Goal: Ask a question

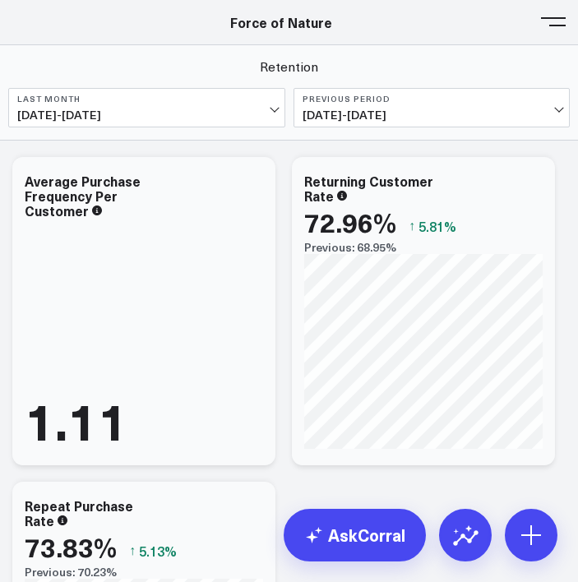
click at [534, 21] on div "Force of Nature" at bounding box center [280, 22] width 561 height 18
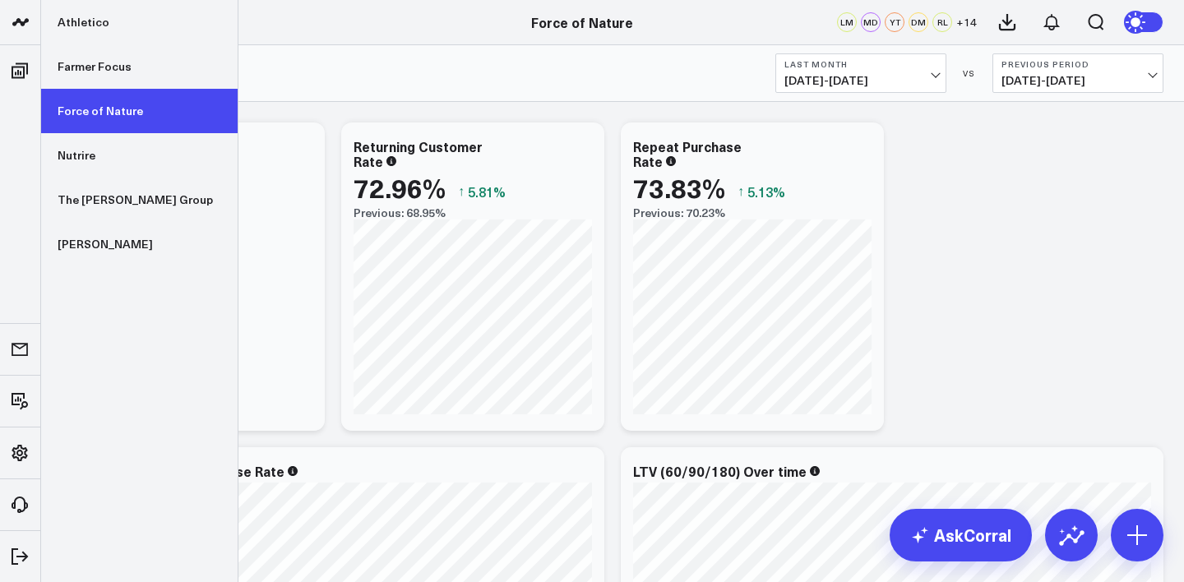
click at [112, 119] on link "Force of Nature" at bounding box center [139, 111] width 196 height 44
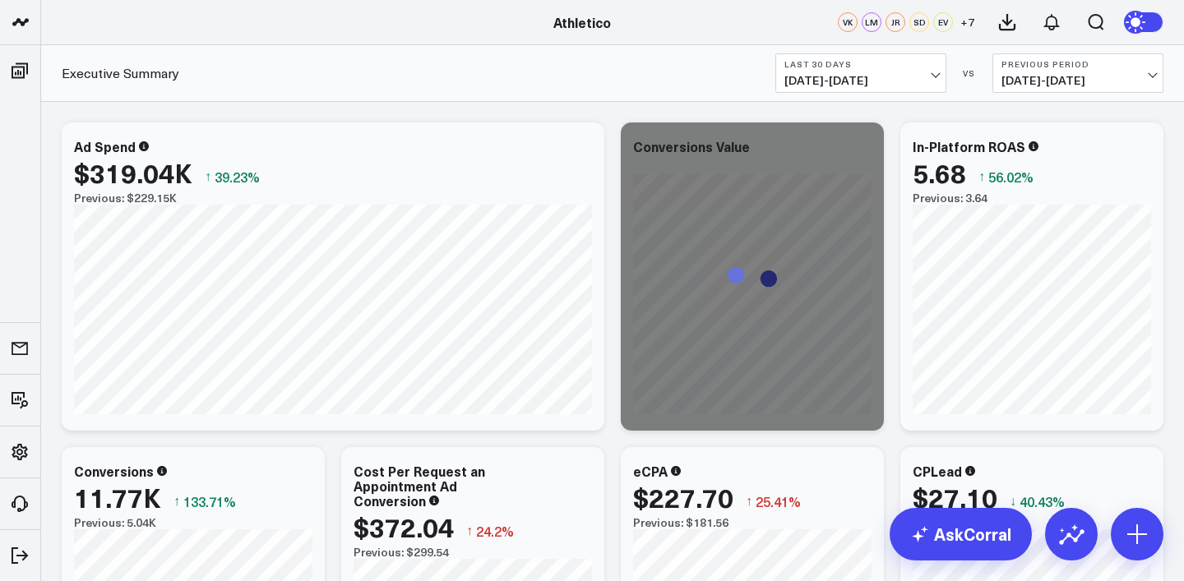
click at [871, 75] on span "[DATE] - [DATE]" at bounding box center [860, 80] width 153 height 13
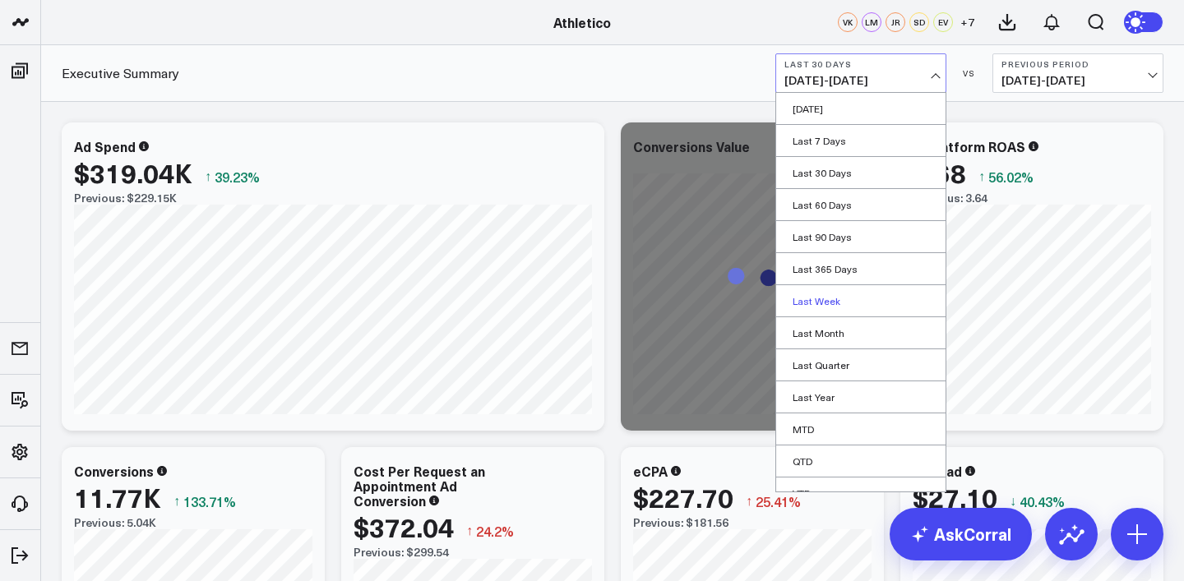
scroll to position [49, 0]
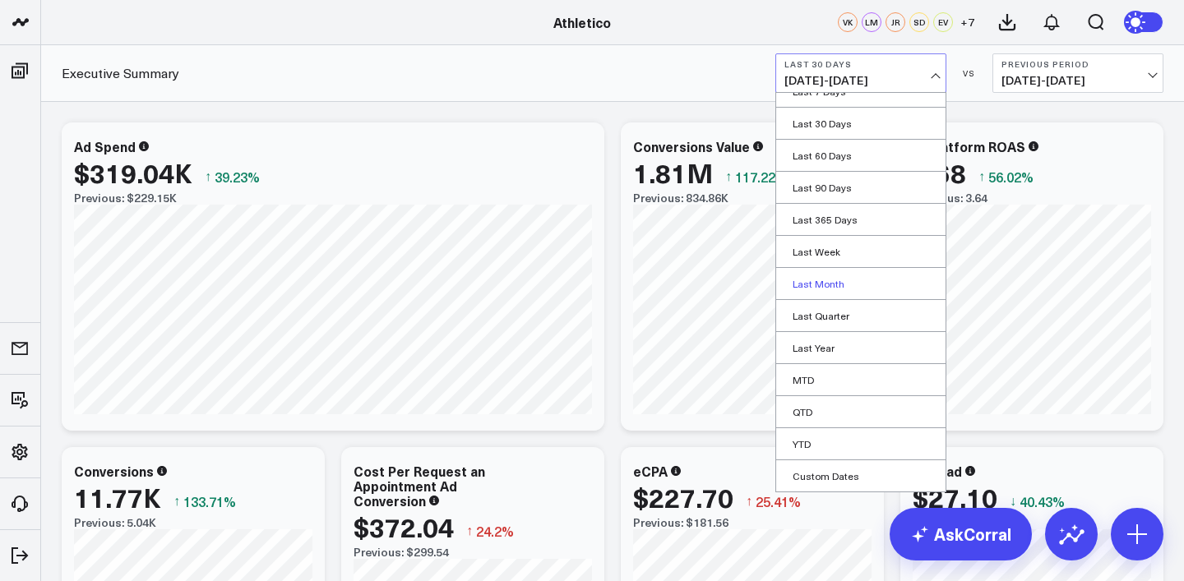
click at [830, 285] on link "Last Month" at bounding box center [860, 283] width 169 height 31
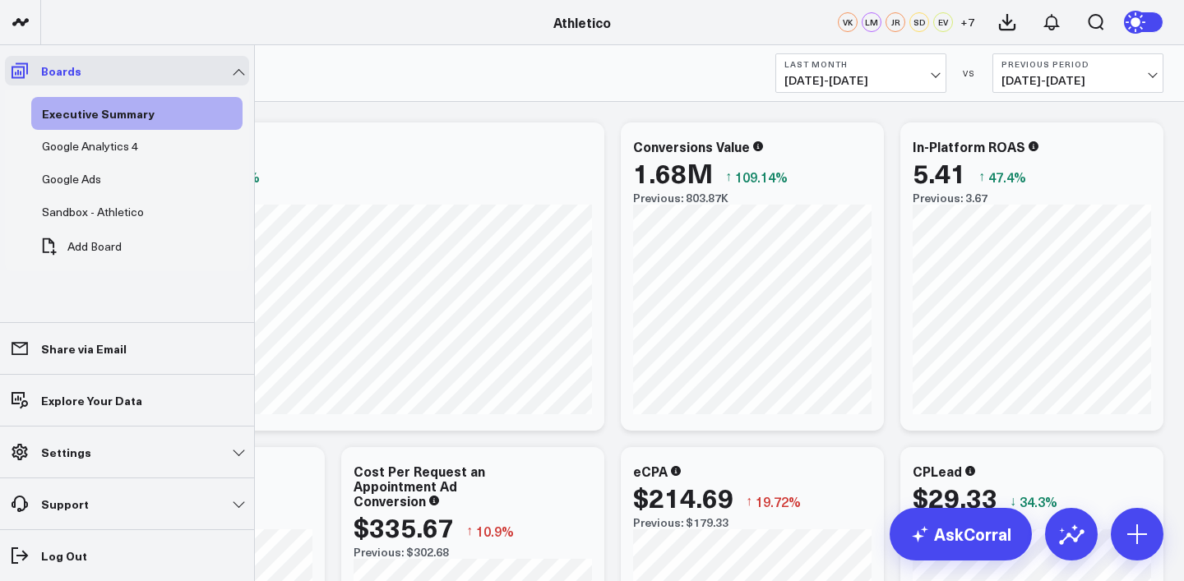
click at [26, 58] on span at bounding box center [20, 71] width 30 height 30
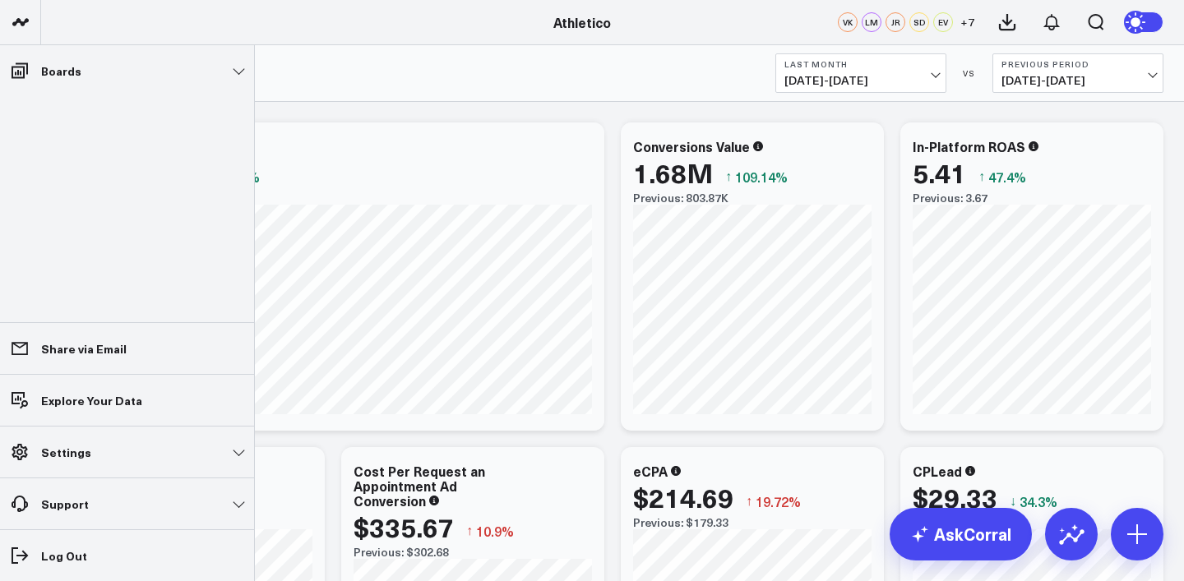
click at [18, 54] on li "Boards Executive Summary Google Analytics 4 Google Ads Sandbox - Athletico Add …" at bounding box center [127, 70] width 254 height 51
click at [19, 20] on icon at bounding box center [16, 21] width 8 height 7
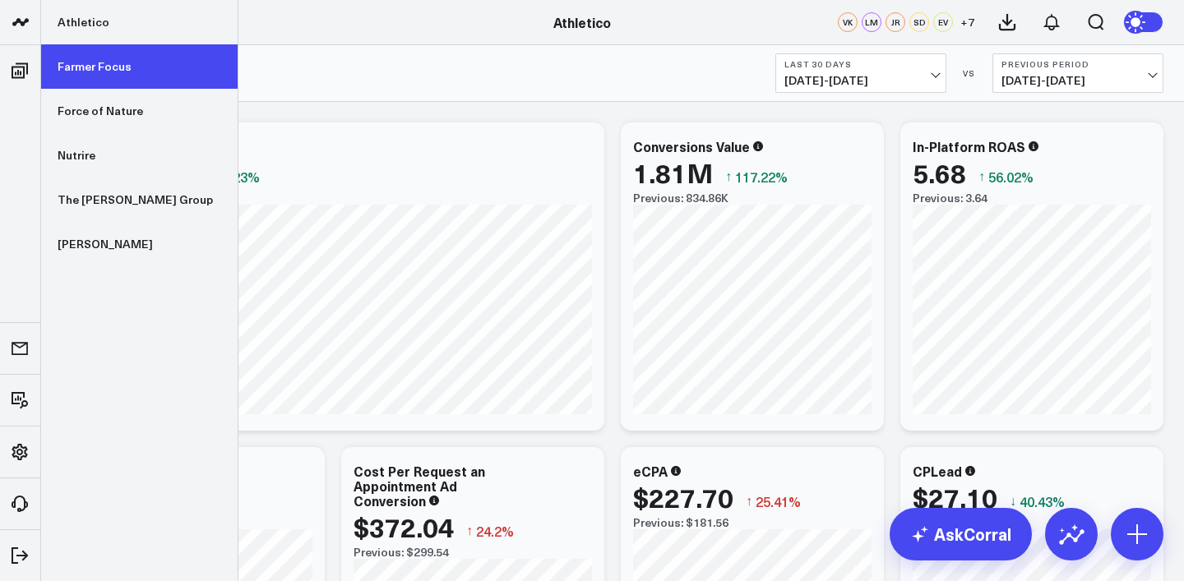
click at [95, 56] on link "Farmer Focus" at bounding box center [139, 66] width 196 height 44
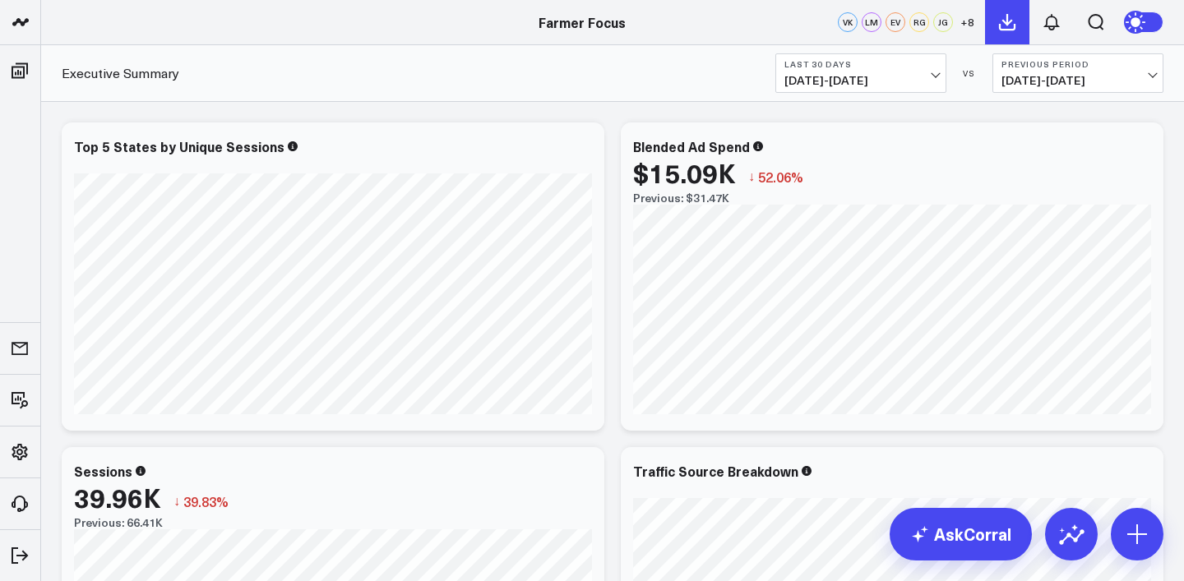
click at [1007, 24] on icon at bounding box center [1007, 22] width 15 height 15
click at [1013, 24] on icon at bounding box center [1007, 22] width 20 height 20
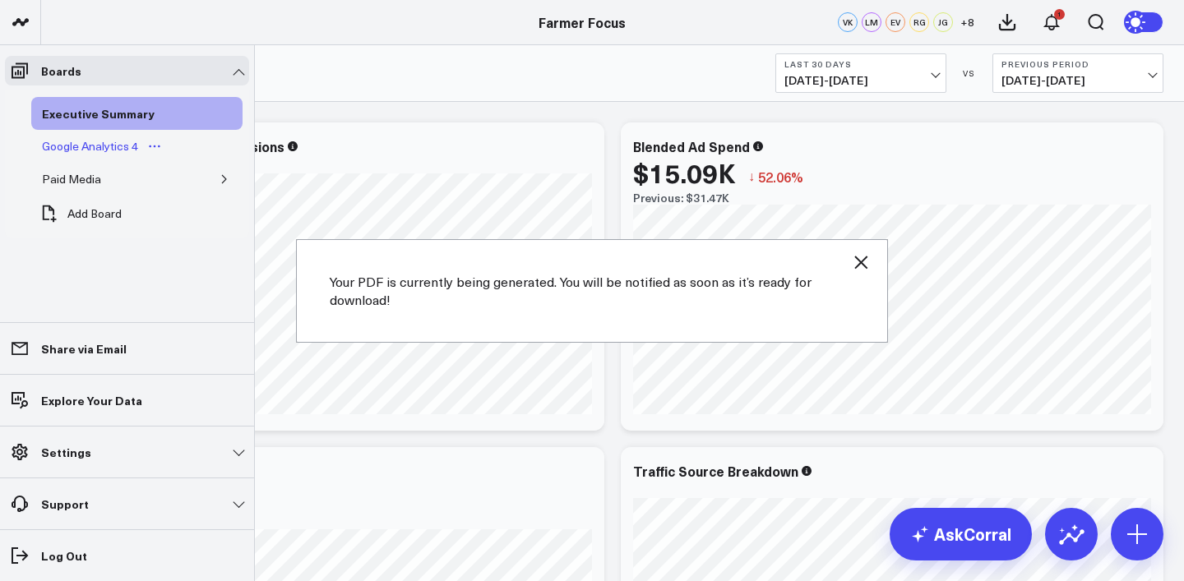
click at [87, 142] on div "Google Analytics 4" at bounding box center [90, 146] width 104 height 20
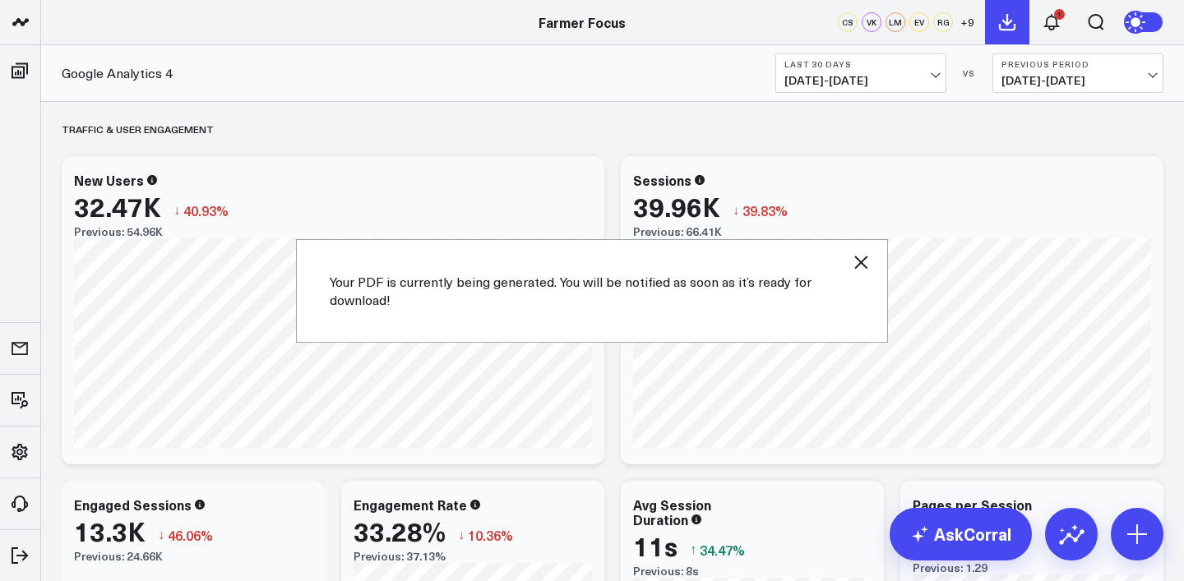
click at [1008, 17] on icon at bounding box center [1007, 22] width 15 height 15
click at [865, 273] on div "Your PDF is currently being generated. You will be notified as soon as it’s rea…" at bounding box center [592, 291] width 592 height 104
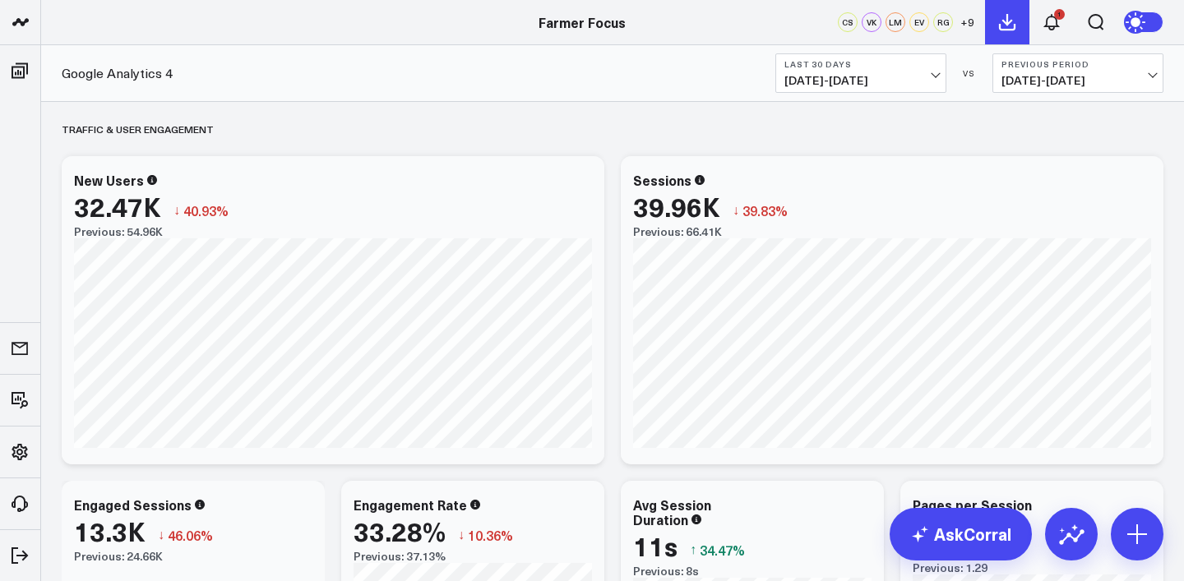
click at [1018, 24] on button at bounding box center [1007, 22] width 44 height 44
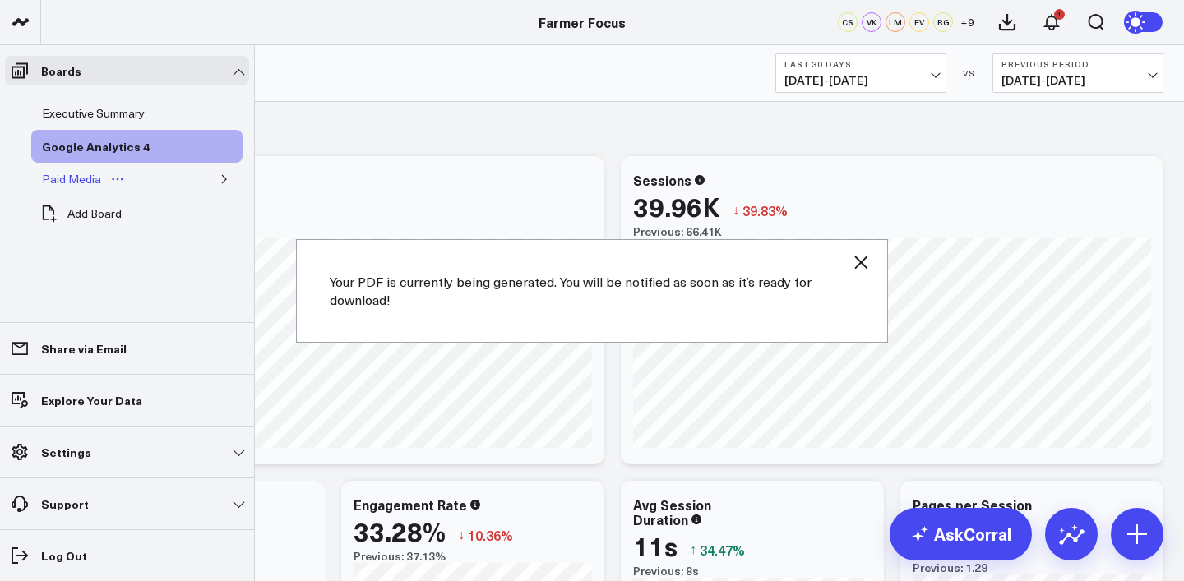
click at [99, 176] on div "Paid Media" at bounding box center [71, 179] width 67 height 20
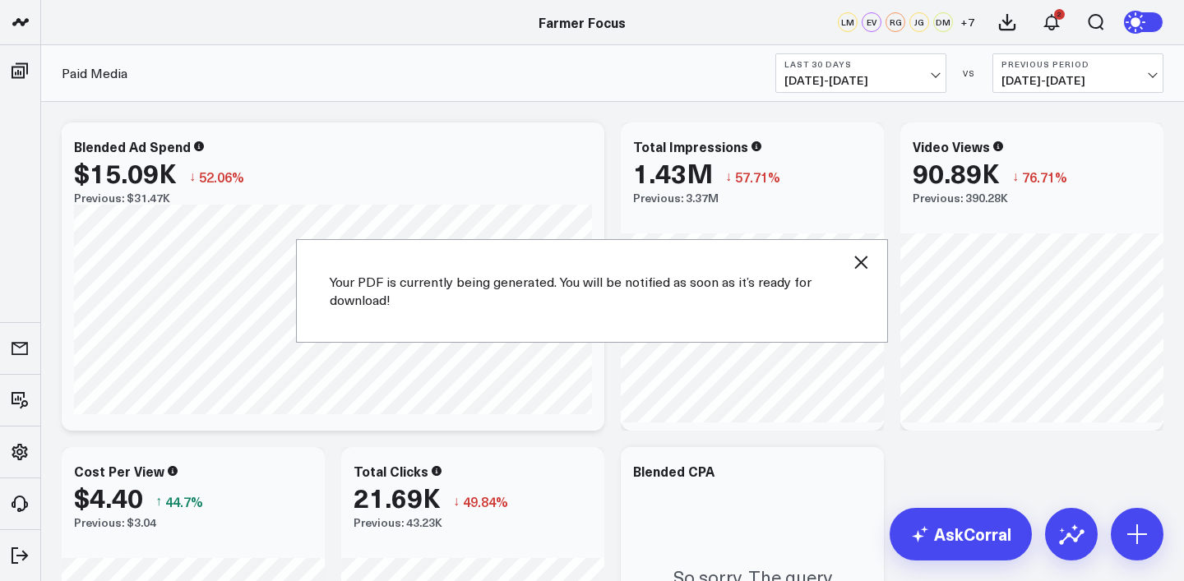
click at [870, 258] on icon "button" at bounding box center [861, 262] width 20 height 20
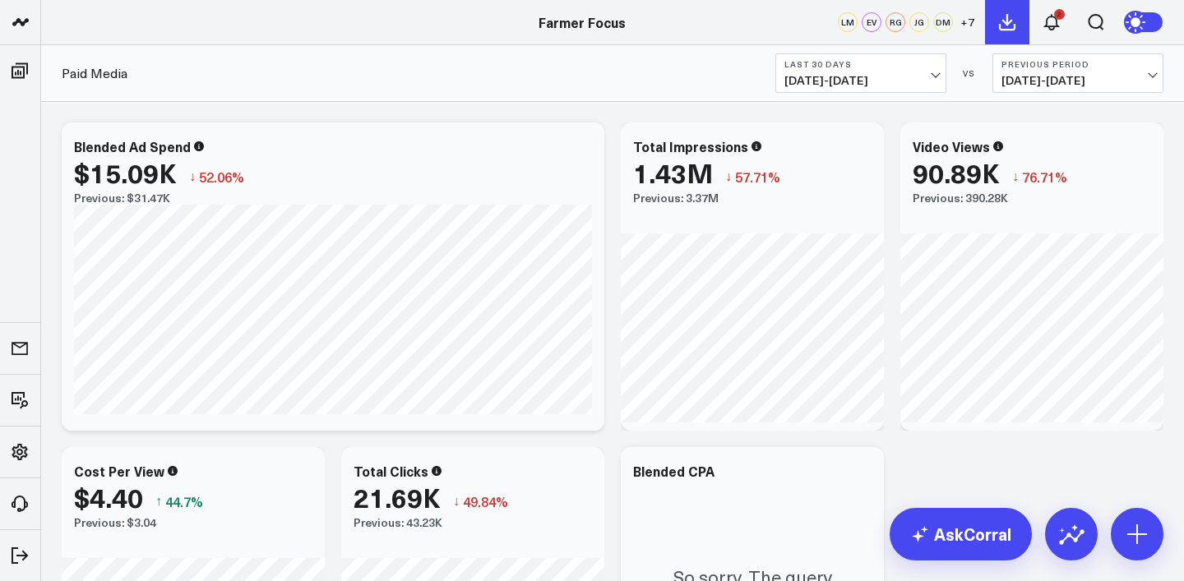
click at [1009, 14] on icon at bounding box center [1007, 22] width 20 height 20
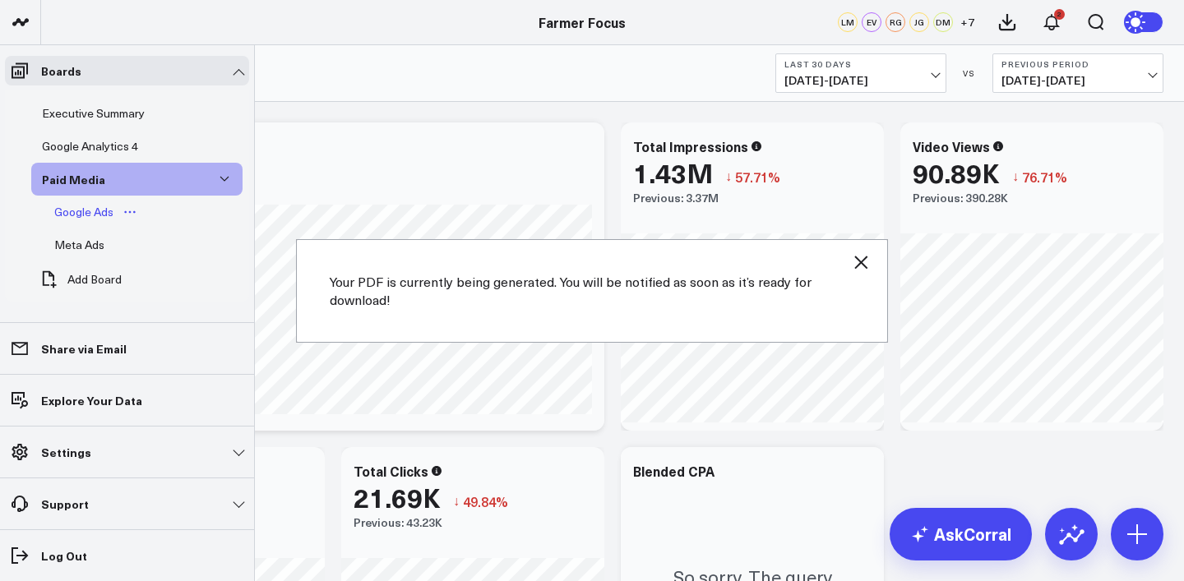
click at [106, 208] on div "Google Ads" at bounding box center [83, 212] width 67 height 20
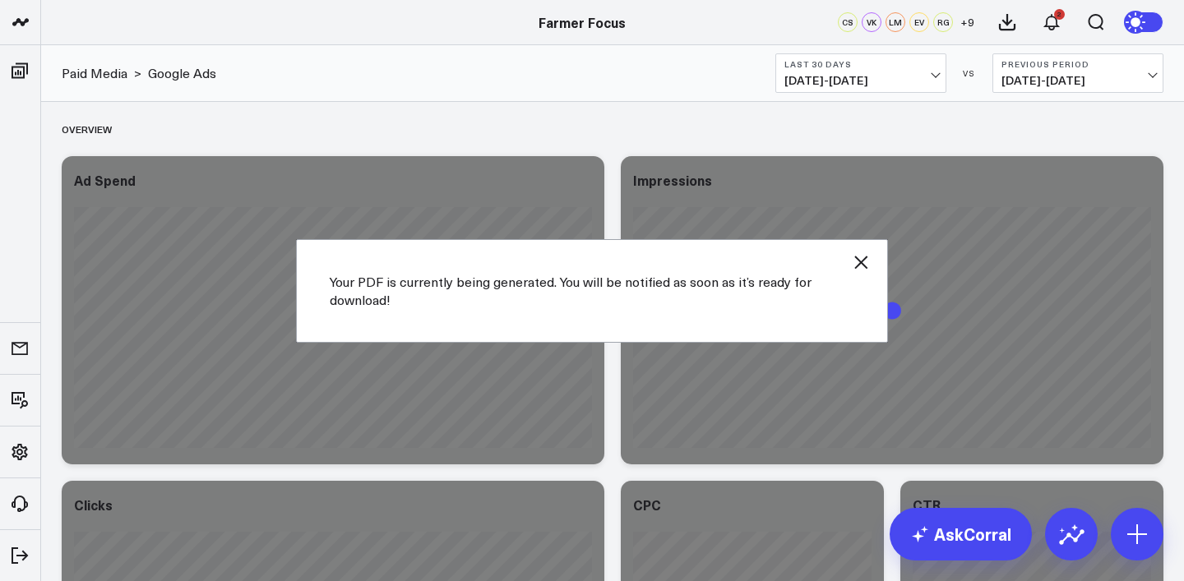
click at [869, 266] on icon "button" at bounding box center [861, 262] width 20 height 20
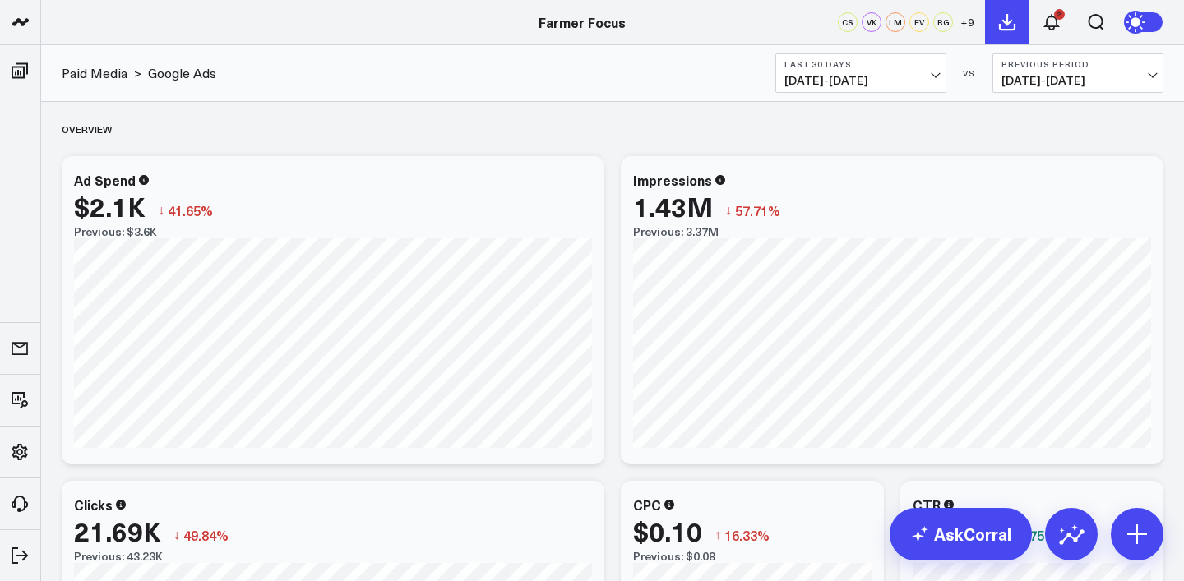
click at [1017, 21] on button at bounding box center [1007, 22] width 44 height 44
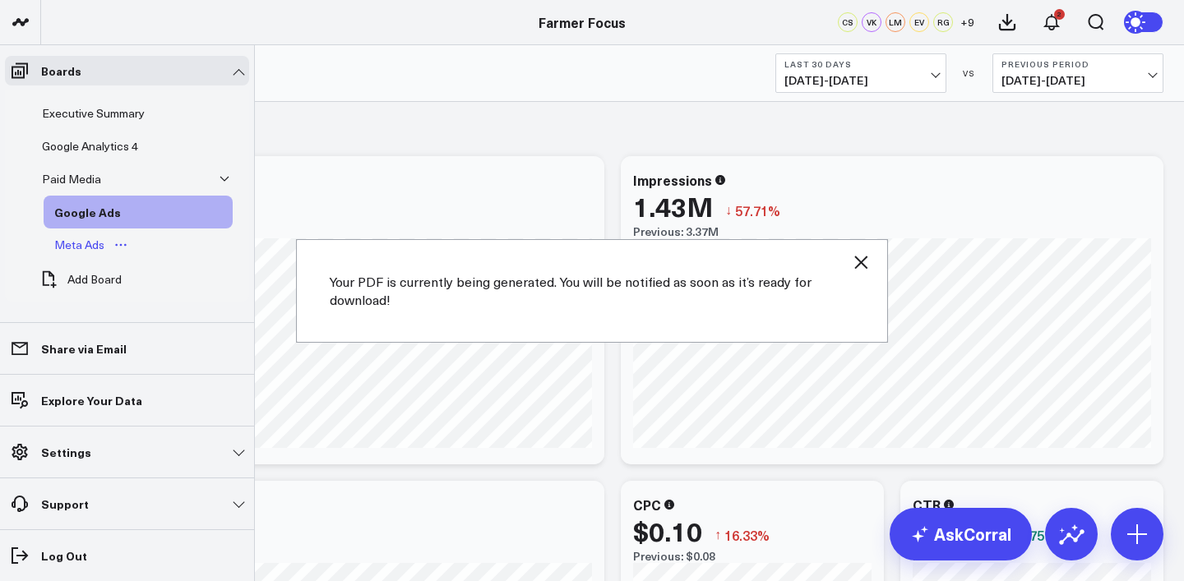
click at [76, 244] on div "Meta Ads" at bounding box center [79, 245] width 58 height 20
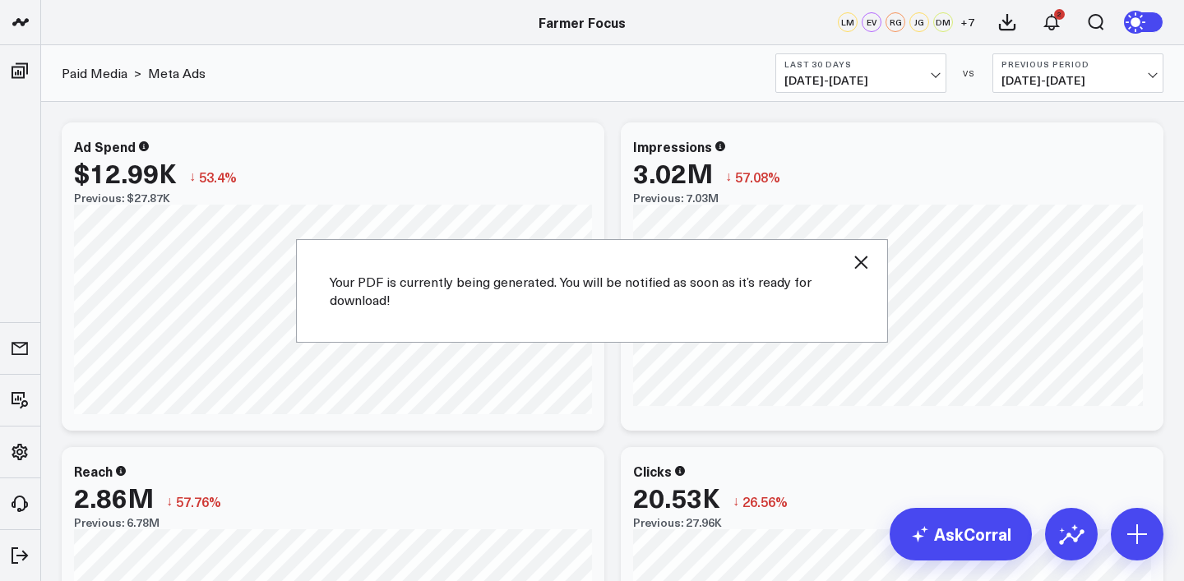
click at [866, 256] on icon "button" at bounding box center [860, 262] width 13 height 13
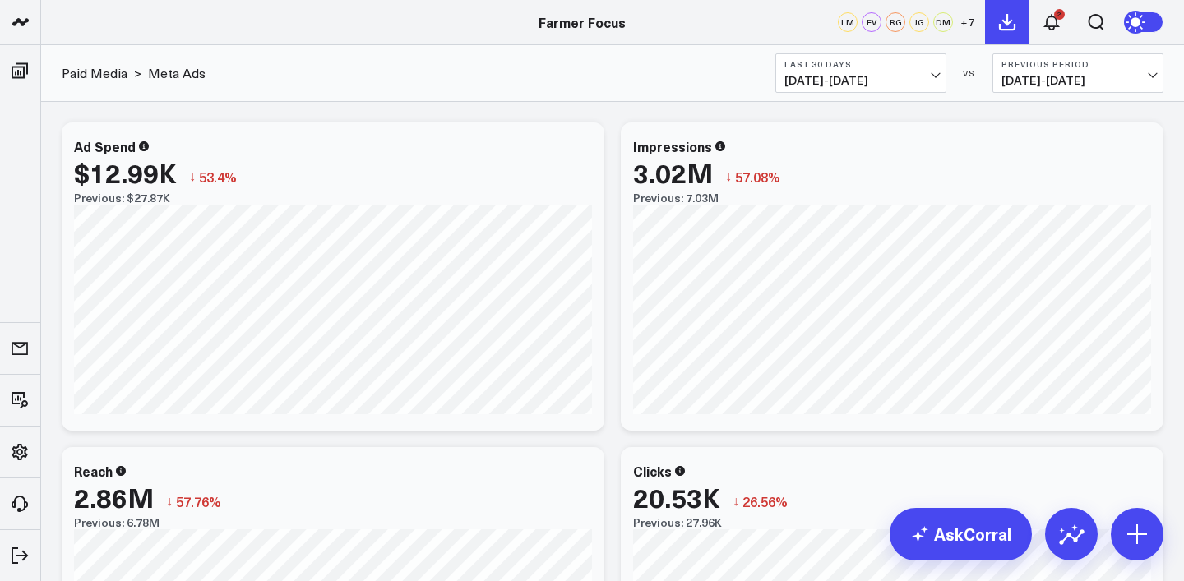
click at [1008, 36] on button at bounding box center [1007, 22] width 44 height 44
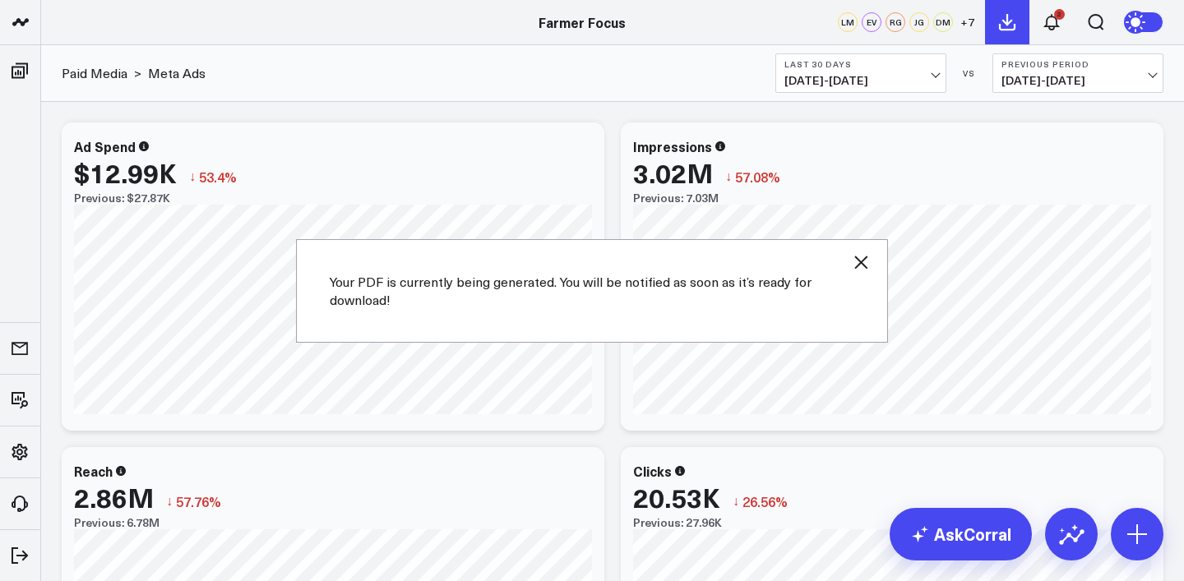
click at [1010, 30] on icon at bounding box center [1007, 22] width 20 height 20
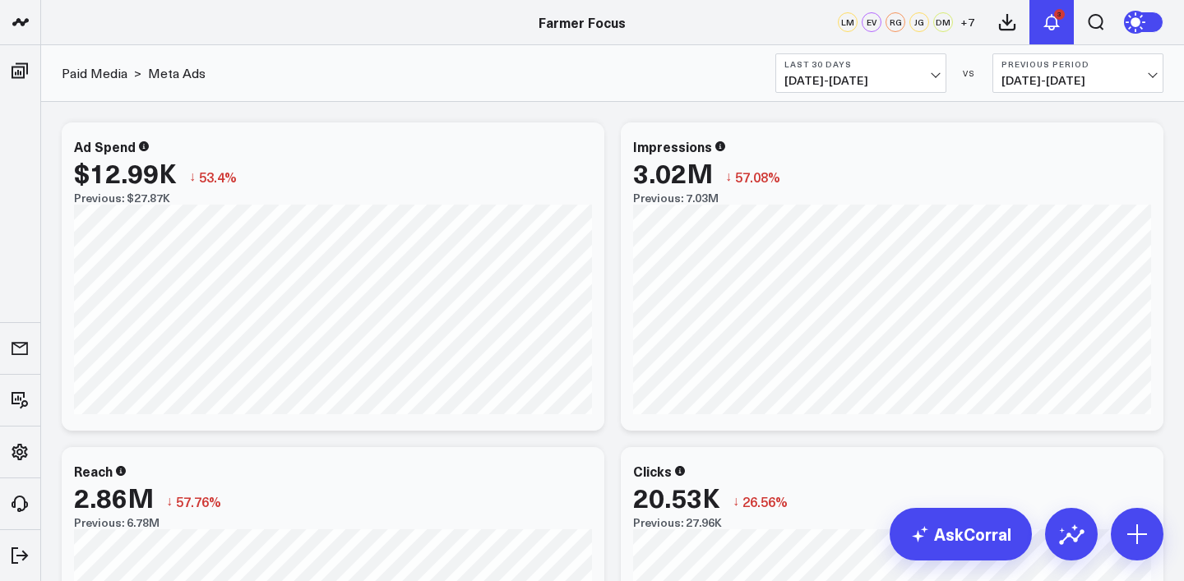
click at [1059, 21] on icon at bounding box center [1052, 22] width 20 height 20
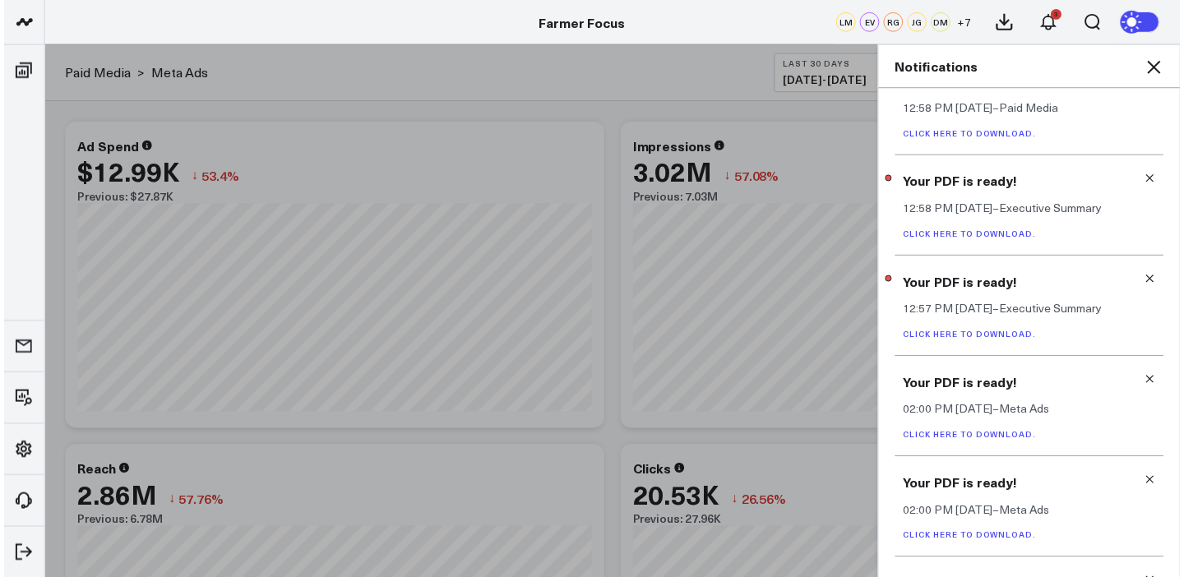
scroll to position [35, 0]
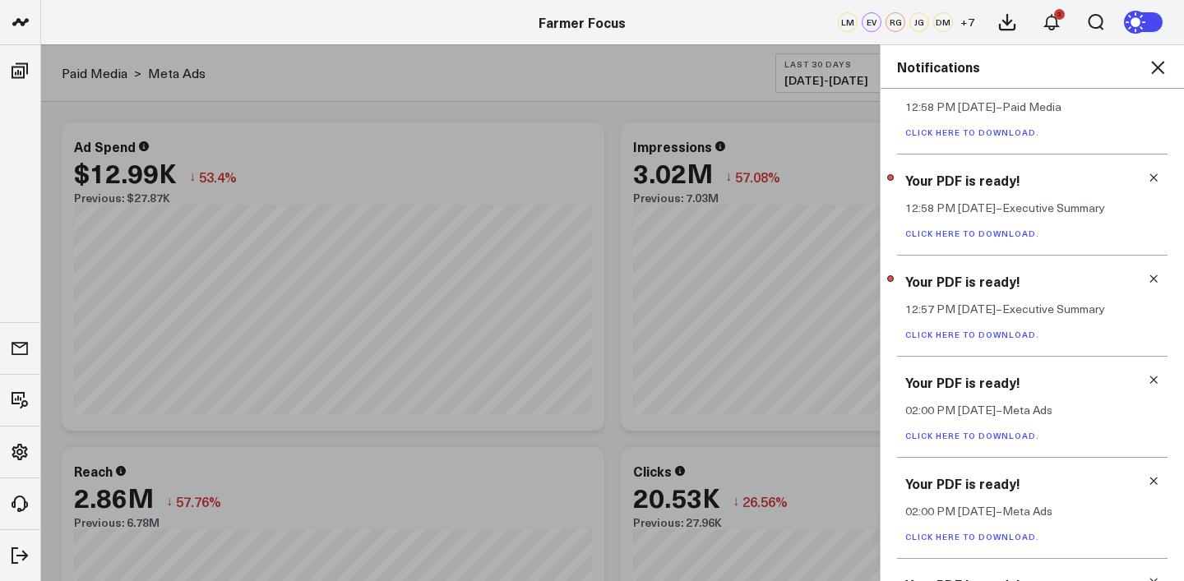
click at [1009, 337] on link "Click here to download." at bounding box center [972, 335] width 134 height 12
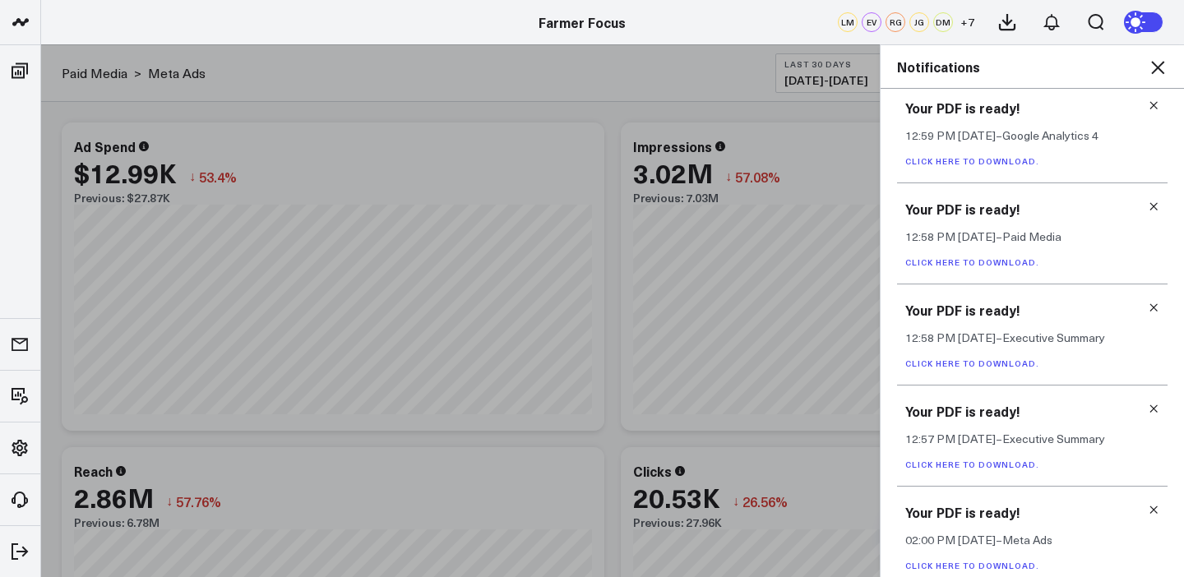
scroll to position [207, 0]
click at [1026, 267] on link "Click here to download." at bounding box center [972, 264] width 134 height 12
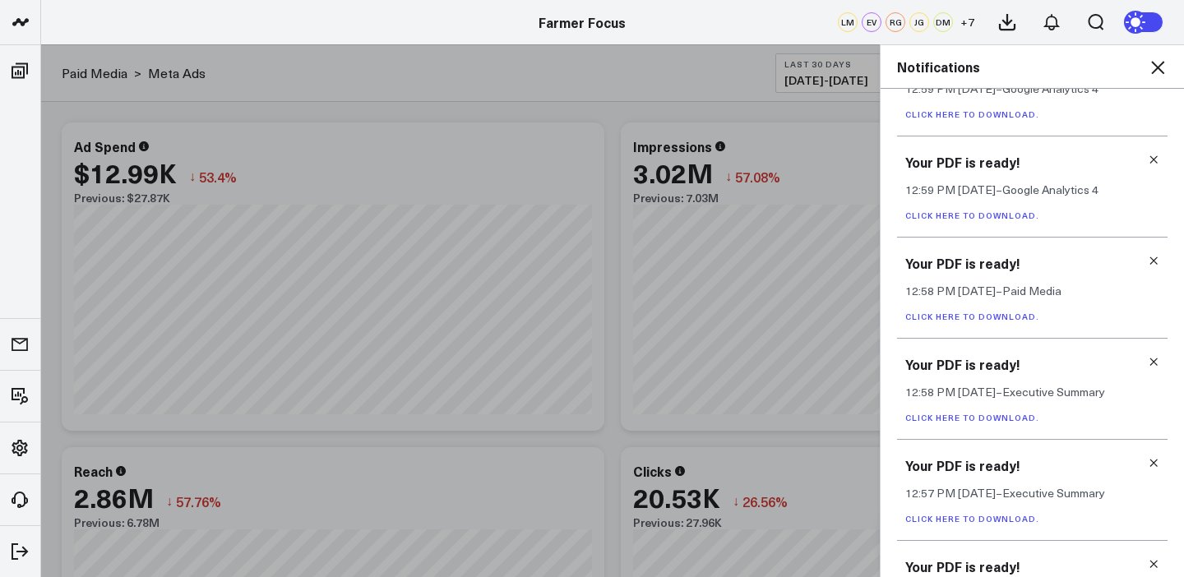
click at [993, 215] on link "Click here to download." at bounding box center [972, 216] width 134 height 12
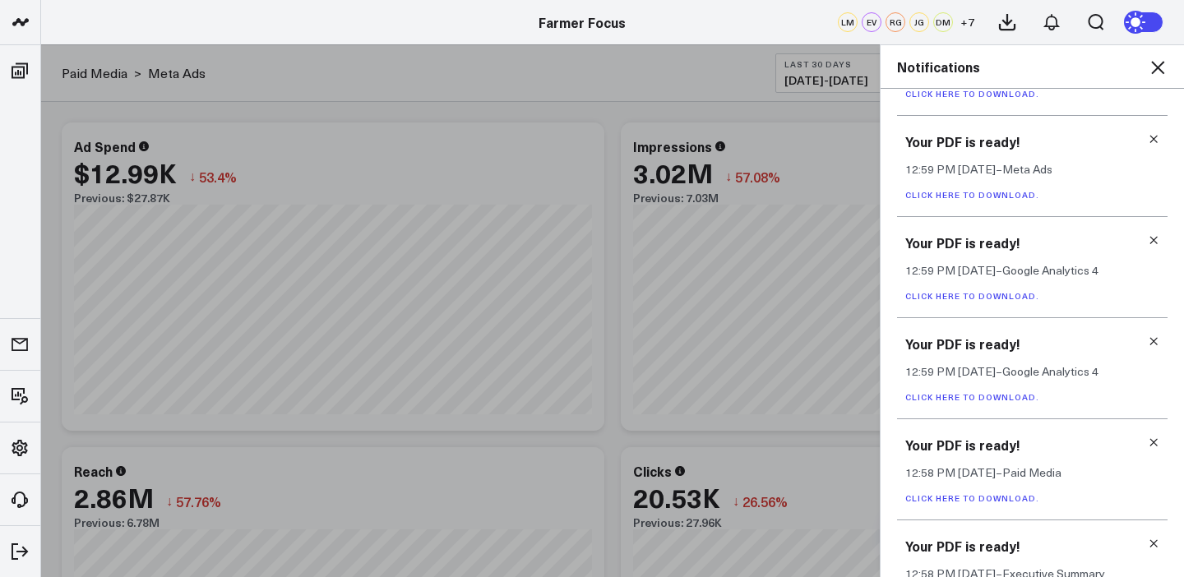
click at [985, 196] on link "Click here to download." at bounding box center [972, 195] width 134 height 12
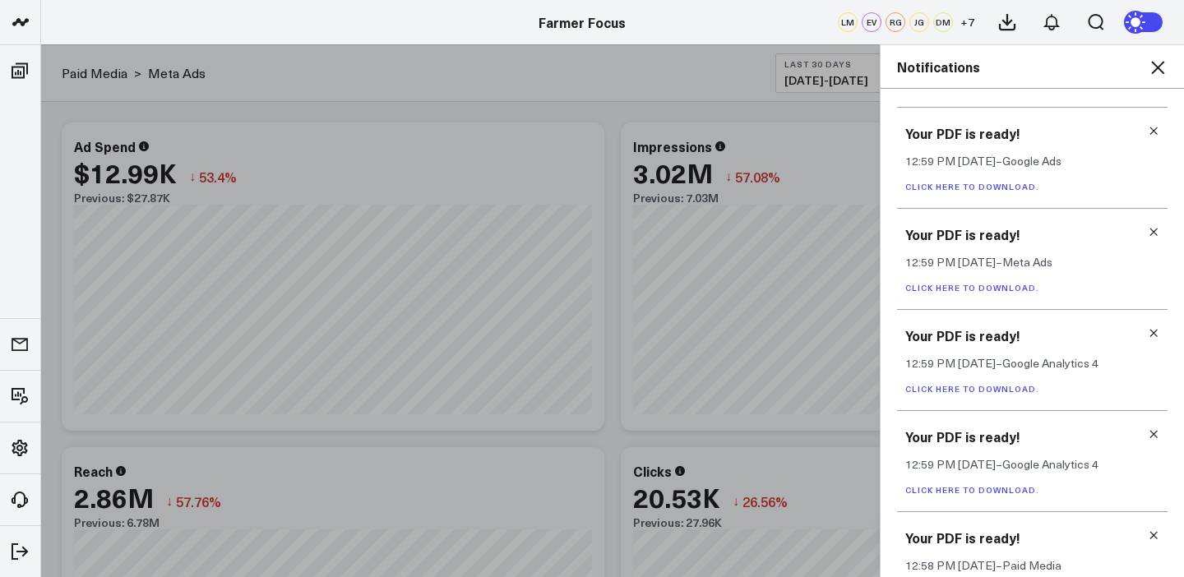
scroll to position [67, 0]
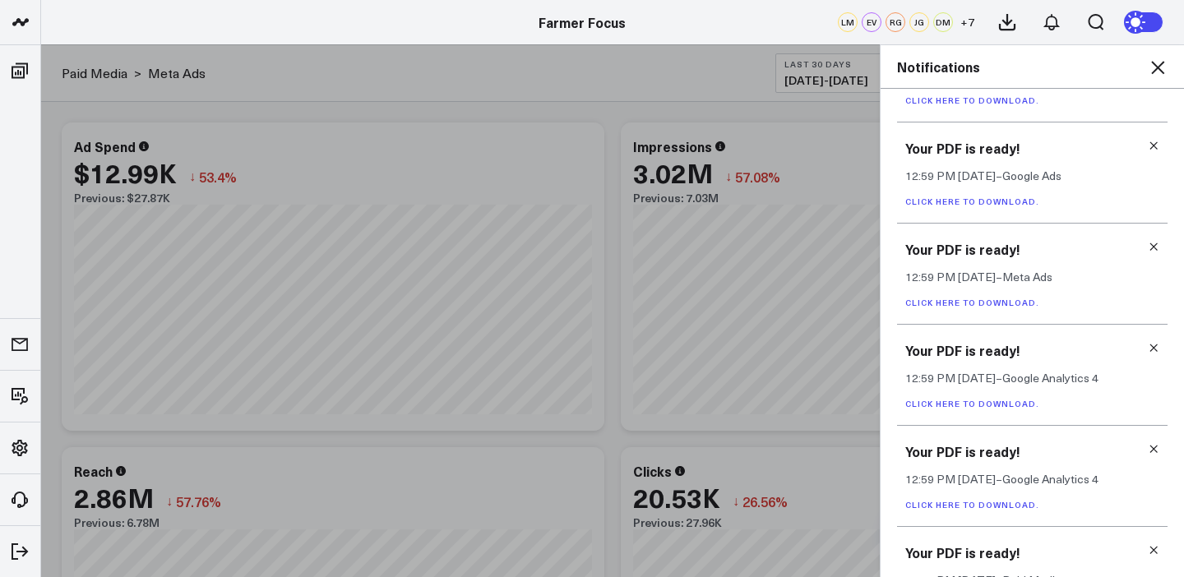
click at [997, 201] on link "Click here to download." at bounding box center [972, 202] width 134 height 12
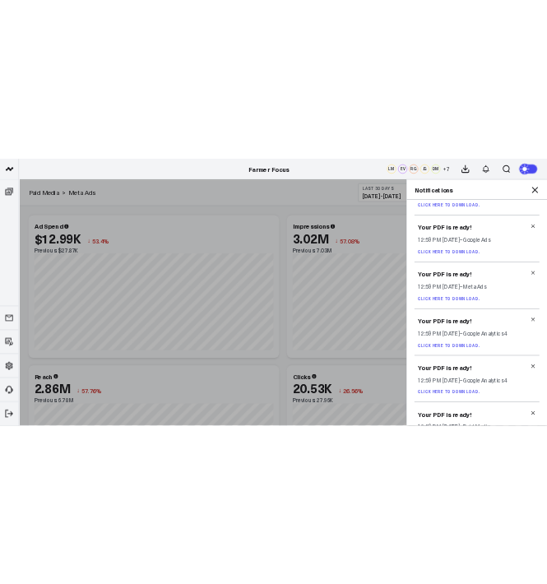
scroll to position [0, 0]
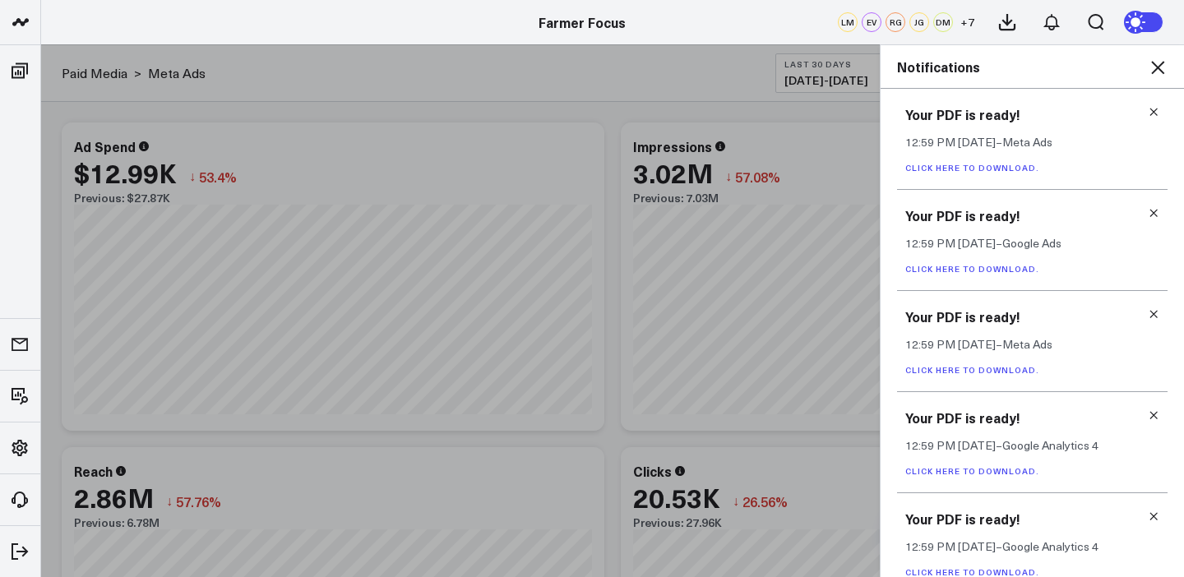
click at [1163, 65] on icon at bounding box center [1158, 68] width 20 height 20
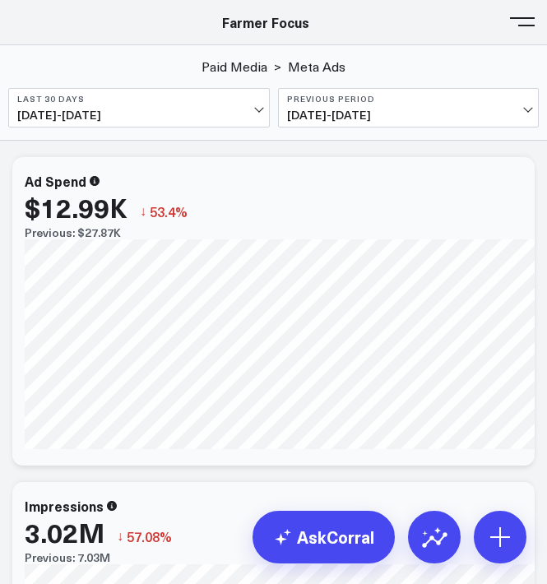
click at [213, 90] on button "Last 30 Days [DATE] - [DATE]" at bounding box center [138, 107] width 261 height 39
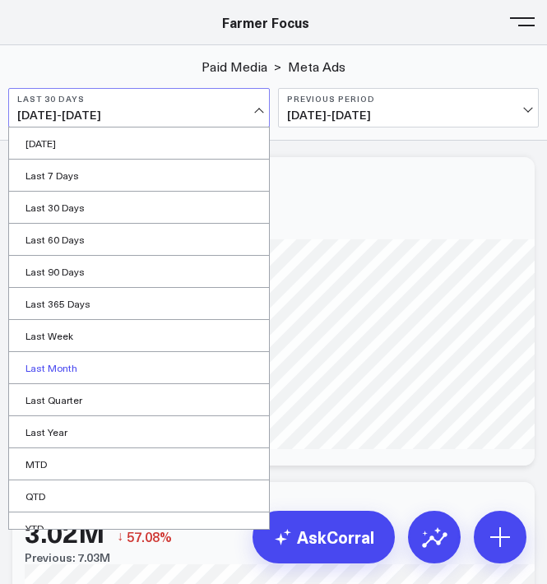
click at [127, 381] on link "Last Month" at bounding box center [139, 367] width 260 height 31
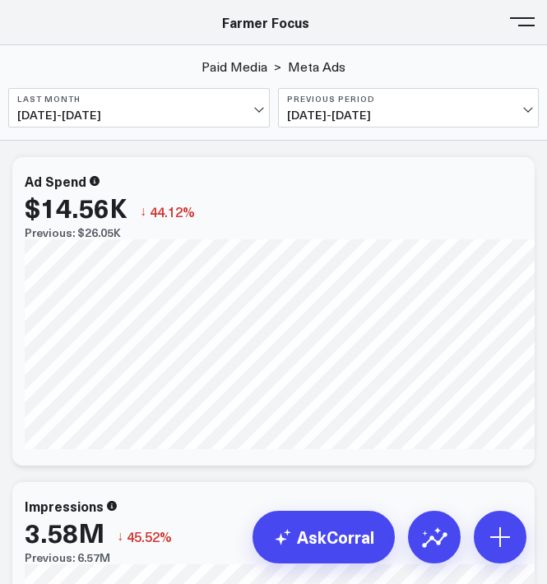
click at [376, 96] on b "Previous Period" at bounding box center [408, 99] width 243 height 10
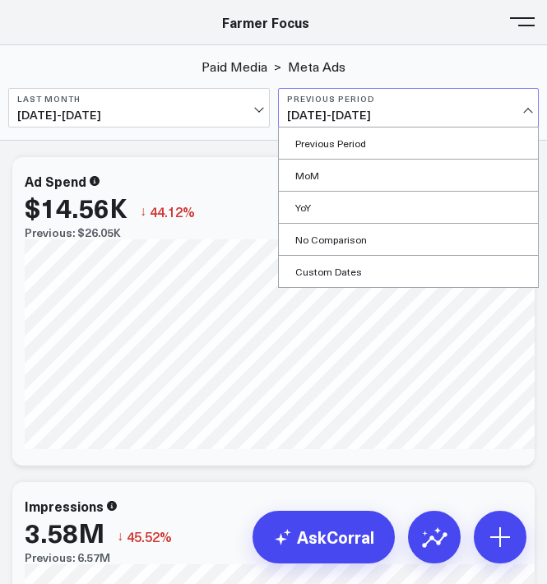
click at [210, 157] on div "Ad Spend $14.56K ↓ 44.12% Previous: $26.05K [#fff fontSize:14px lineHeight:16px…" at bounding box center [283, 311] width 543 height 308
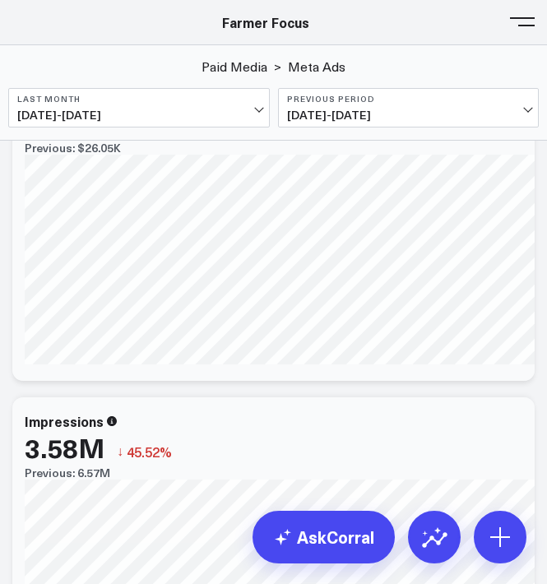
scroll to position [171, 0]
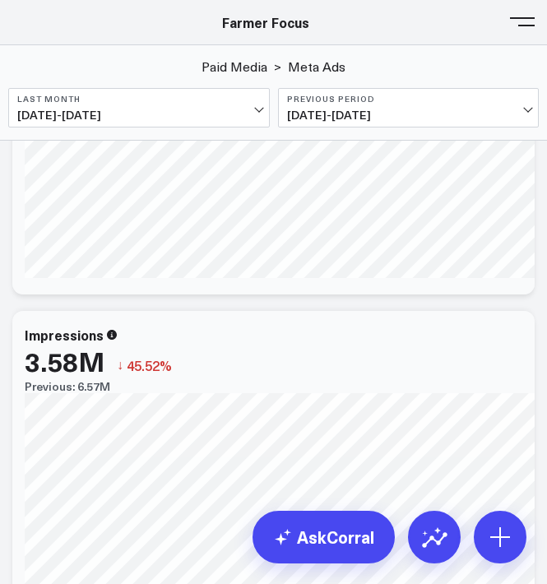
click at [516, 28] on button at bounding box center [522, 20] width 25 height 25
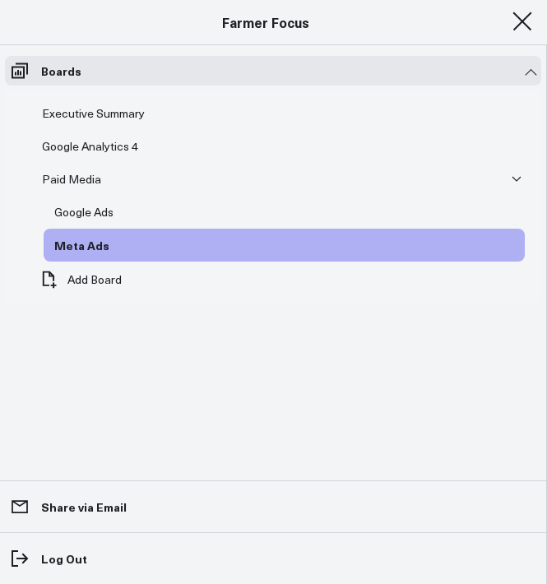
click at [516, 28] on button at bounding box center [522, 20] width 25 height 25
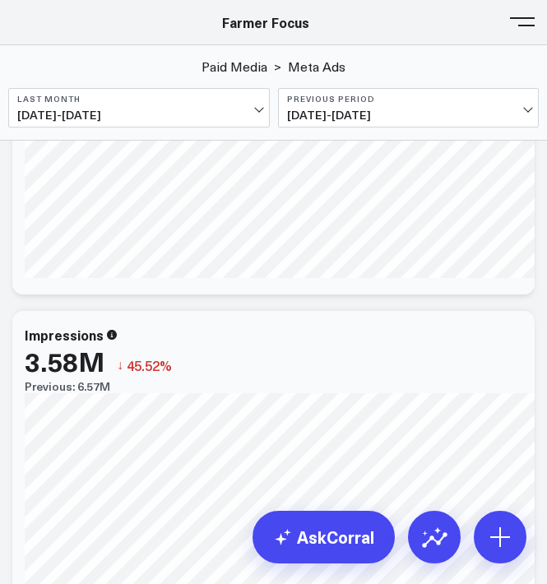
click at [516, 28] on button at bounding box center [522, 20] width 25 height 25
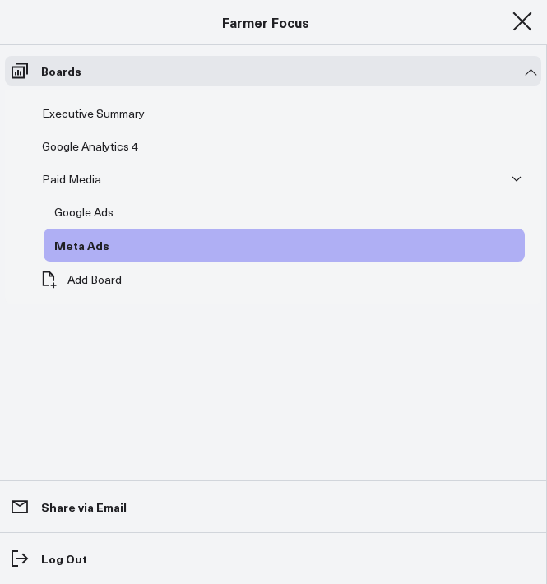
scroll to position [76, 0]
click at [88, 173] on div "Paid Media" at bounding box center [71, 179] width 67 height 20
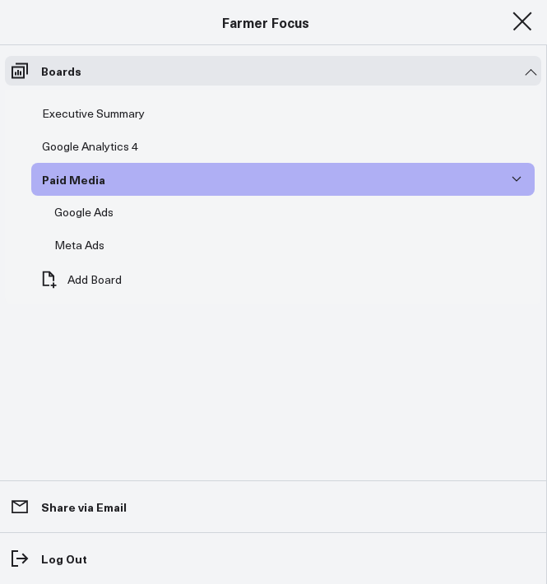
click at [517, 22] on span at bounding box center [522, 22] width 25 height 2
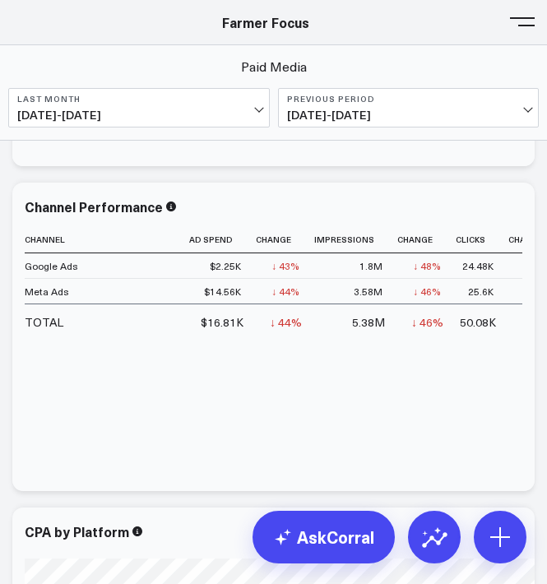
click at [219, 328] on div "$16.81K" at bounding box center [222, 322] width 43 height 16
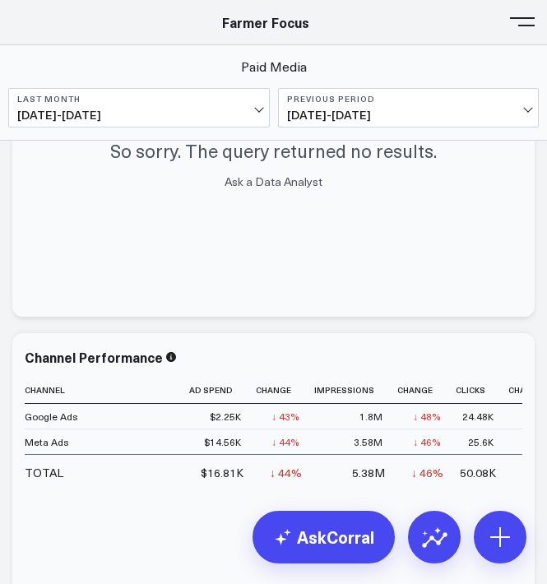
scroll to position [1882, 0]
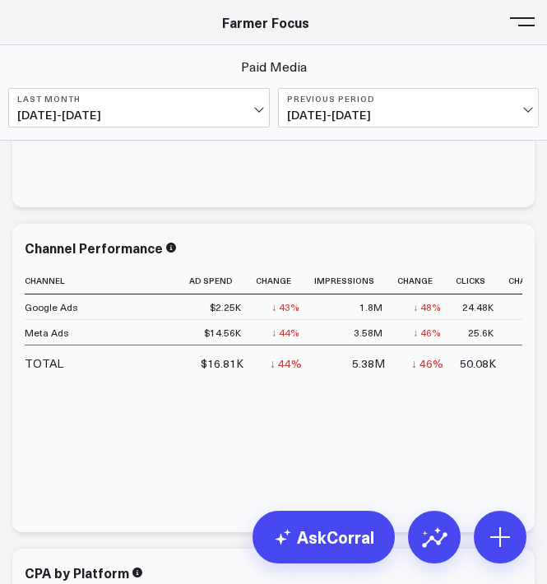
click at [215, 393] on div "Channel Ad Spend Change Impressions Change Clicks Change Conversions Change Cpa…" at bounding box center [273, 391] width 497 height 248
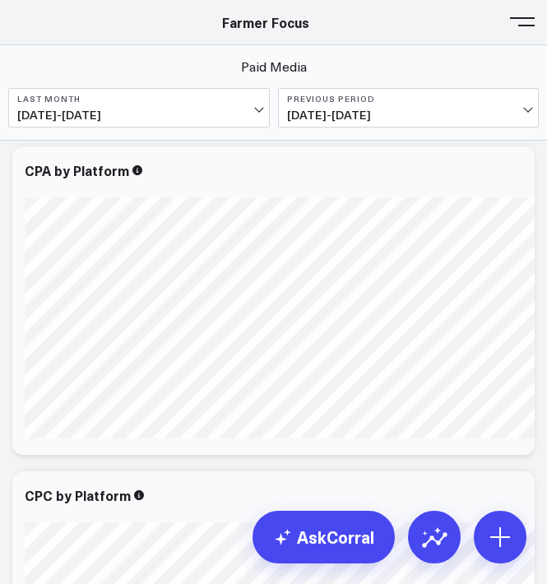
scroll to position [2283, 0]
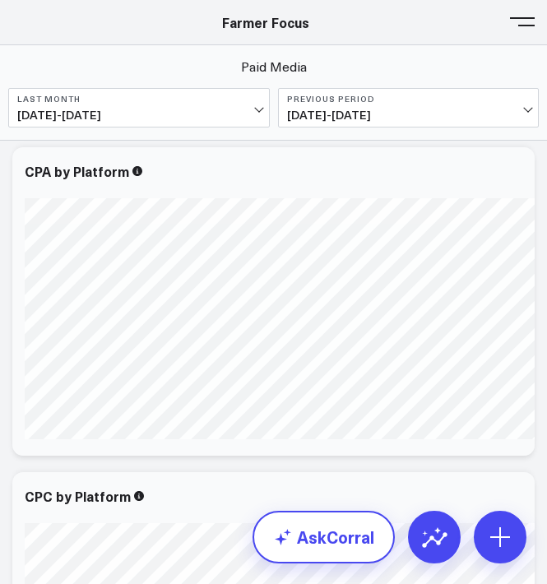
click at [317, 520] on link "AskCorral" at bounding box center [323, 536] width 142 height 53
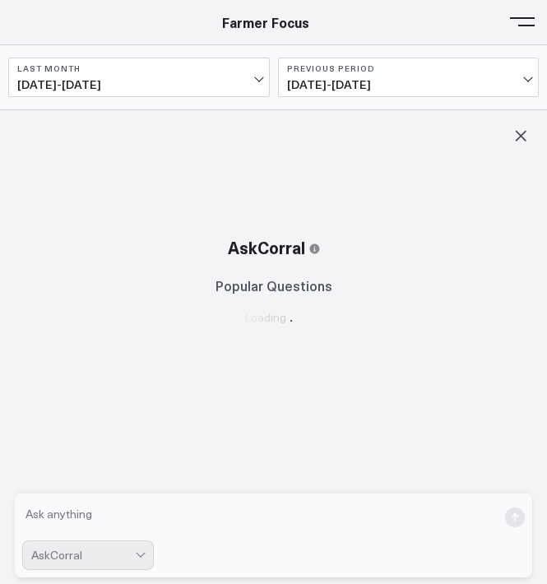
scroll to position [2252, 0]
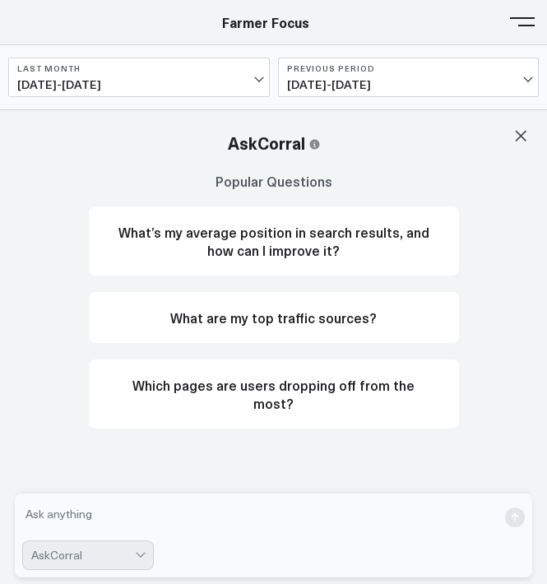
click at [212, 520] on textarea at bounding box center [259, 517] width 474 height 33
type textarea "what is my blended cpc"
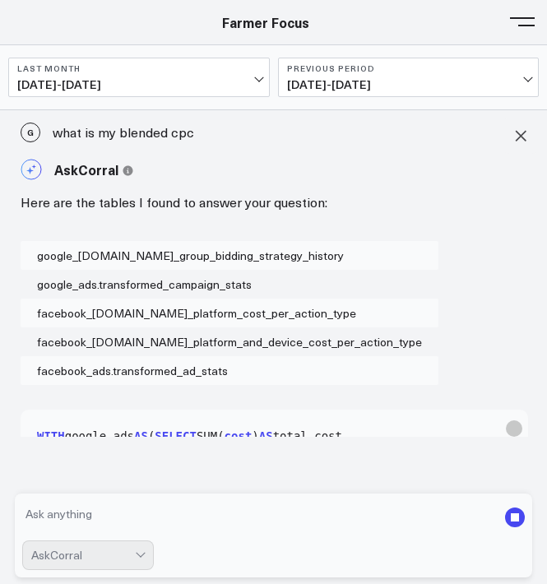
scroll to position [2264, 0]
click at [519, 139] on icon at bounding box center [520, 135] width 16 height 16
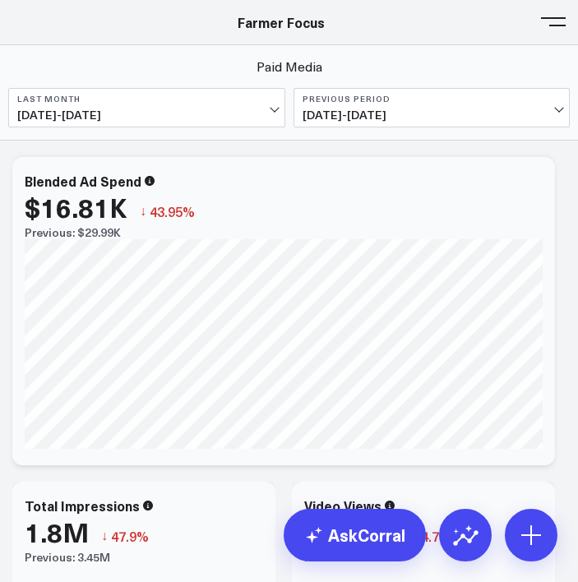
scroll to position [21, 0]
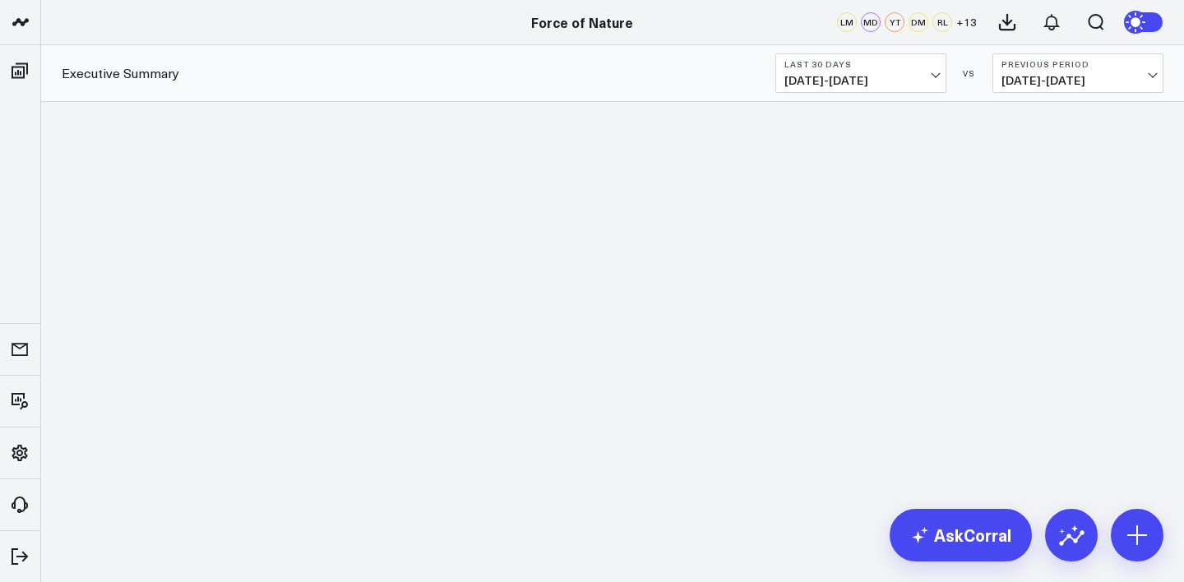
click at [889, 78] on span "[DATE] - [DATE]" at bounding box center [860, 80] width 153 height 13
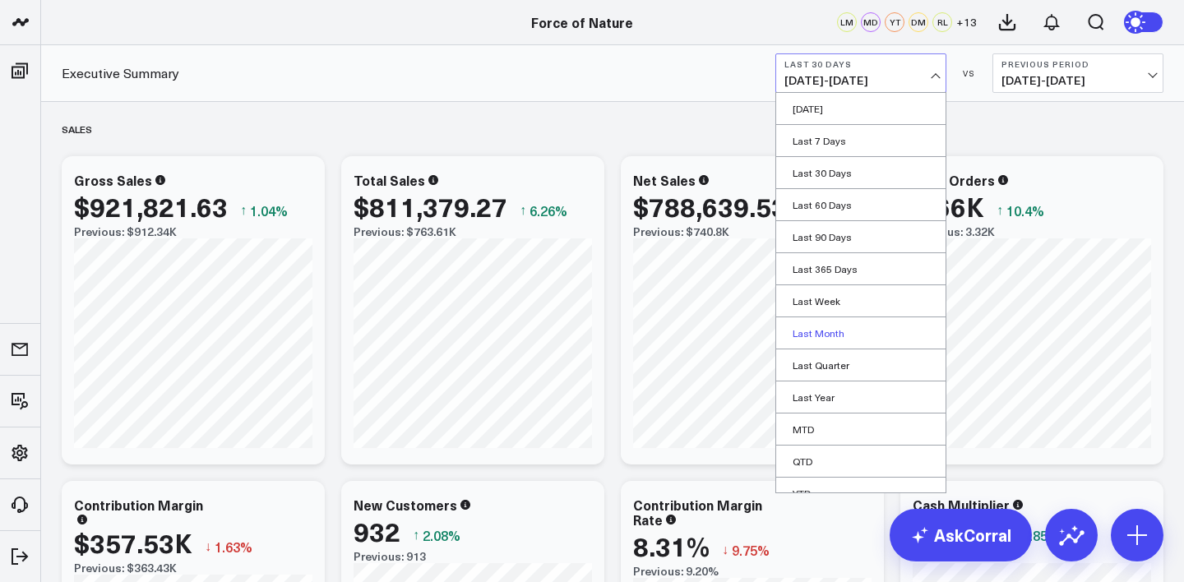
click at [837, 324] on link "Last Month" at bounding box center [860, 332] width 169 height 31
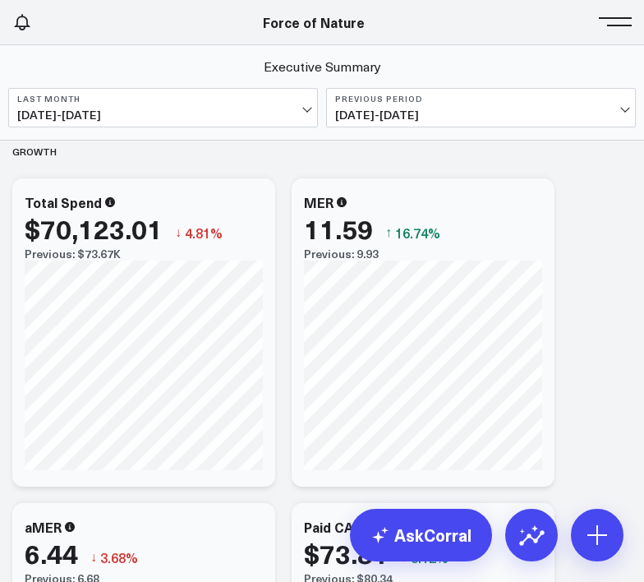
scroll to position [1694, 0]
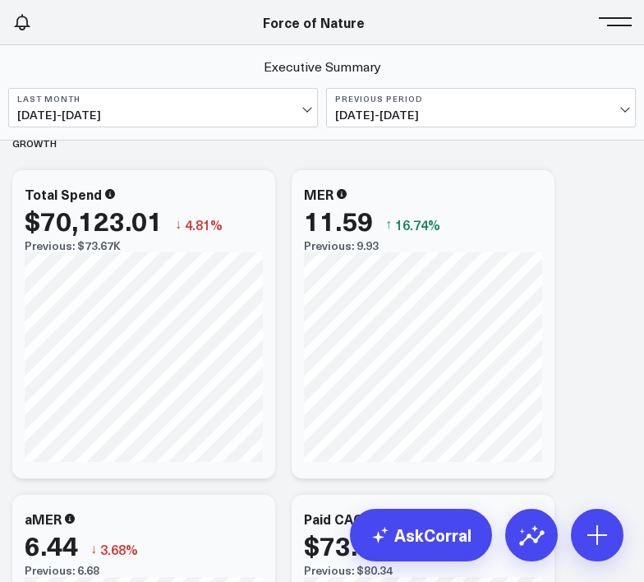
click at [90, 249] on div "Previous: $73.67K" at bounding box center [144, 245] width 238 height 13
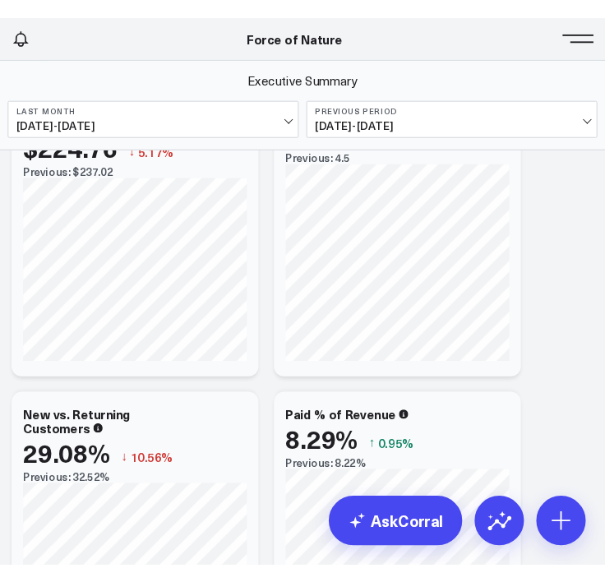
scroll to position [2441, 0]
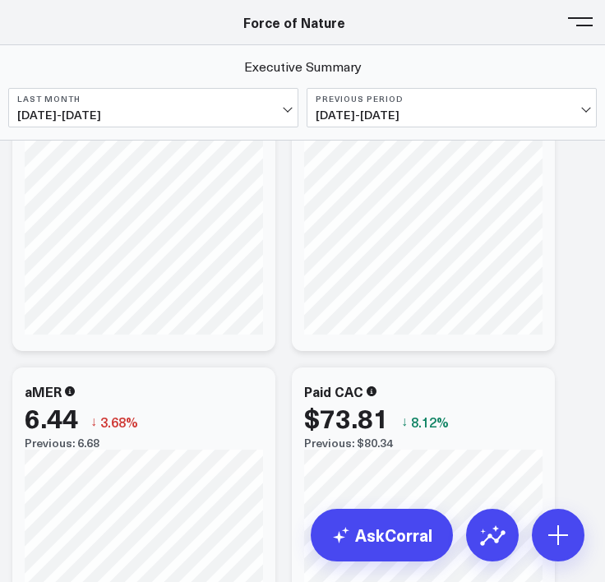
click at [575, 22] on button at bounding box center [580, 20] width 25 height 25
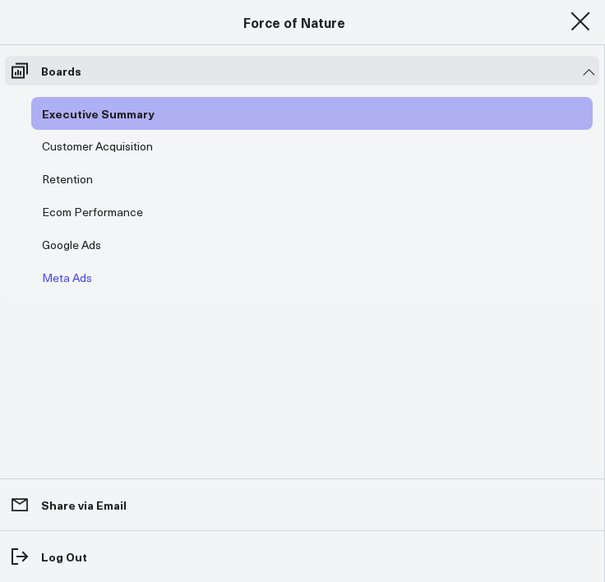
click at [69, 273] on div "Meta Ads" at bounding box center [67, 278] width 58 height 20
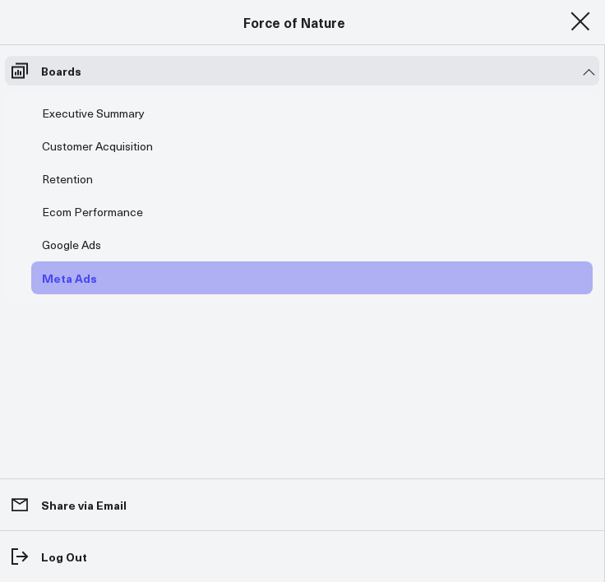
click at [79, 273] on div "Meta Ads" at bounding box center [69, 278] width 63 height 20
click at [578, 21] on span at bounding box center [580, 22] width 25 height 2
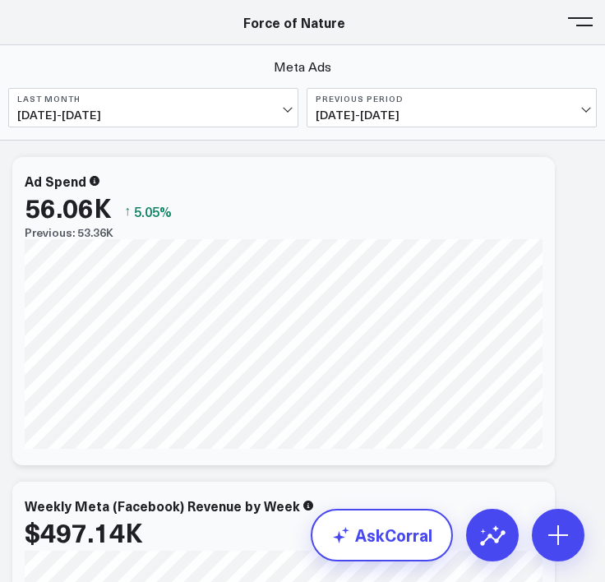
click at [372, 515] on link "AskCorral" at bounding box center [382, 535] width 142 height 53
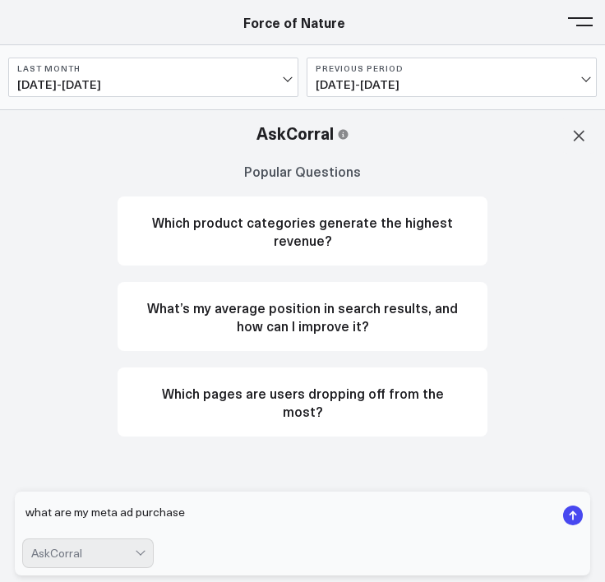
type textarea "what are my meta ad purchases"
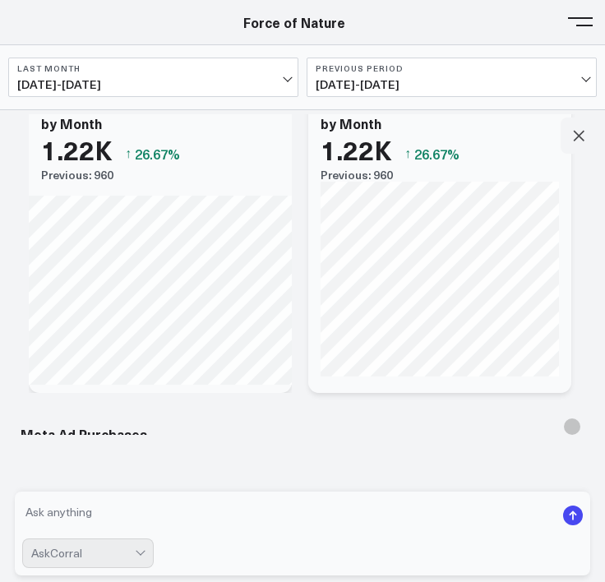
scroll to position [908, 0]
